Goal: Entertainment & Leisure: Browse casually

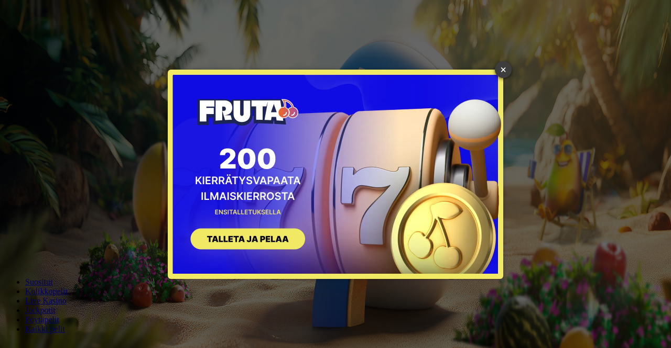
click at [504, 63] on link "×" at bounding box center [503, 69] width 17 height 17
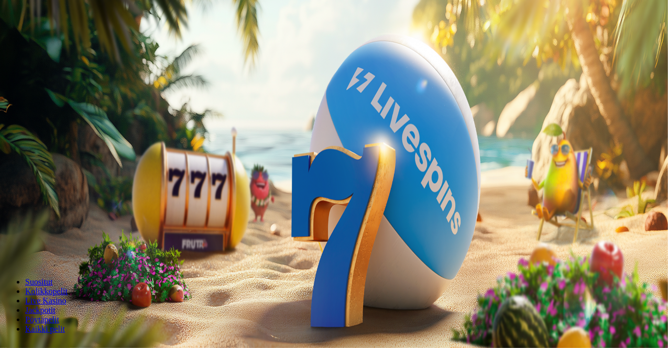
click at [523, 343] on div "Lobby" at bounding box center [334, 348] width 660 height 11
drag, startPoint x: 520, startPoint y: 204, endPoint x: 525, endPoint y: 191, distance: 14.1
click at [525, 343] on div "Lobby" at bounding box center [334, 348] width 660 height 11
click at [79, 343] on input "*" at bounding box center [41, 348] width 74 height 10
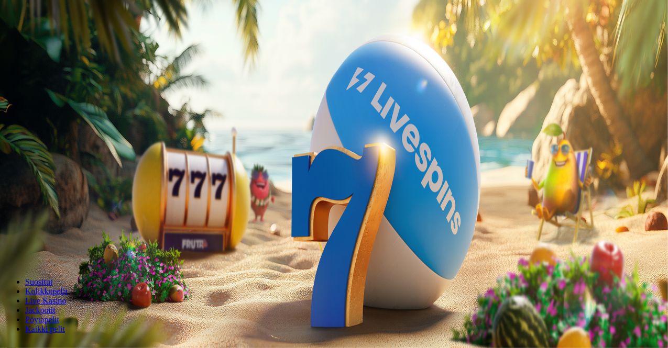
type input "****"
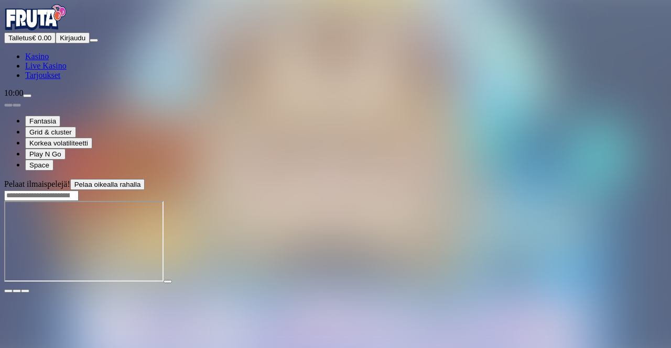
click at [25, 291] on span "fullscreen icon" at bounding box center [25, 291] width 0 height 0
